Goal: Task Accomplishment & Management: Manage account settings

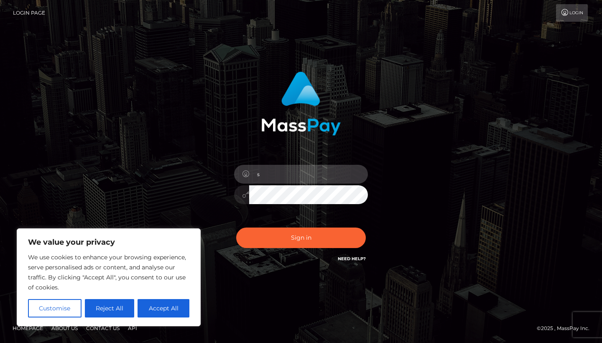
type input "[EMAIL_ADDRESS][DOMAIN_NAME]"
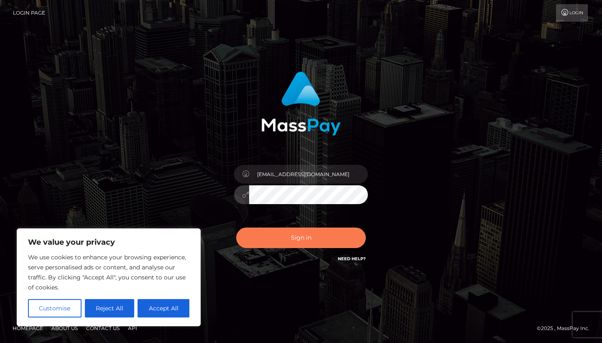
click at [289, 238] on button "Sign in" at bounding box center [300, 237] width 129 height 20
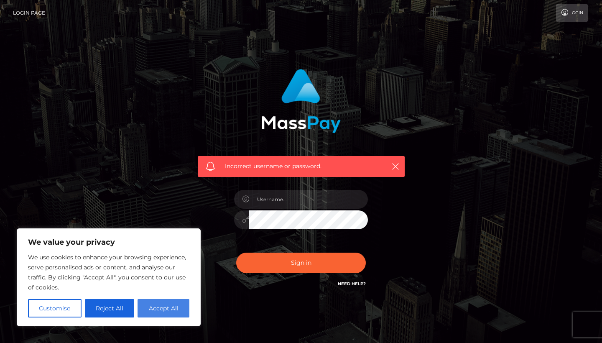
click at [170, 310] on button "Accept All" at bounding box center [163, 308] width 52 height 18
checkbox input "true"
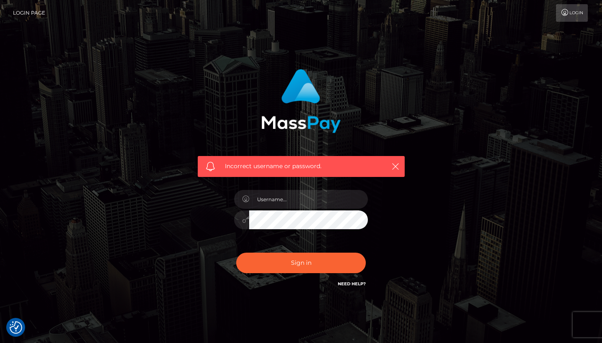
click at [357, 283] on link "Need Help?" at bounding box center [352, 283] width 28 height 5
click at [16, 325] on img "Consent Preferences" at bounding box center [16, 327] width 13 height 13
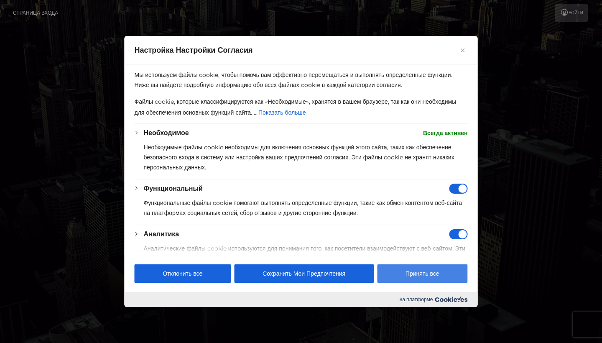
click at [411, 270] on button "Принять все" at bounding box center [422, 273] width 90 height 18
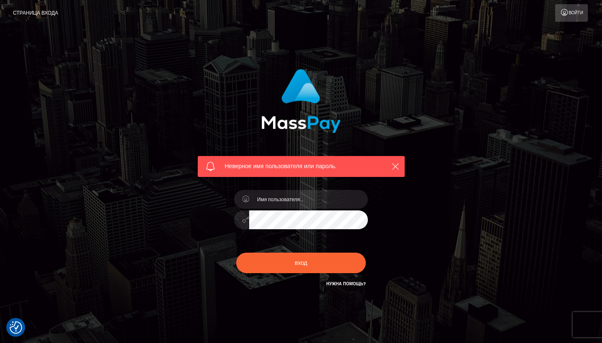
click at [419, 113] on div "Неверное имя пользователя или пароль. вход" at bounding box center [301, 183] width 476 height 240
click at [396, 168] on icon "button" at bounding box center [395, 166] width 8 height 8
click at [396, 166] on icon "button" at bounding box center [395, 166] width 8 height 8
